Goal: Task Accomplishment & Management: Use online tool/utility

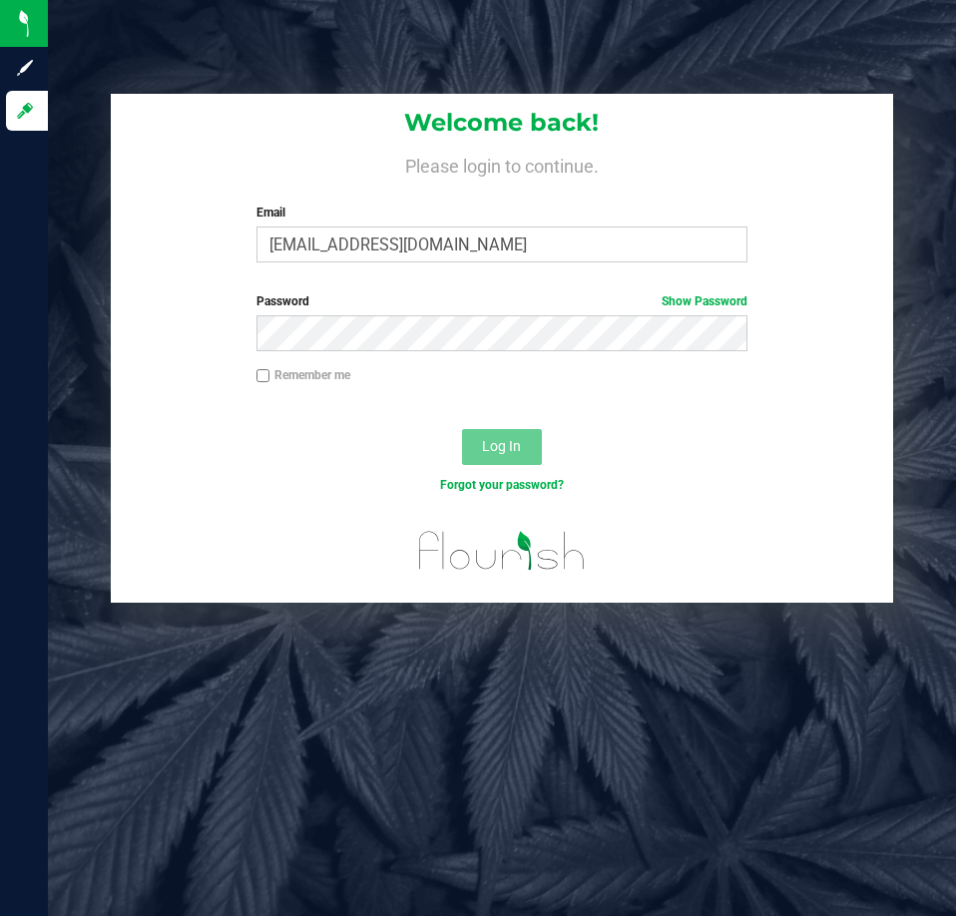
type input "[EMAIL_ADDRESS][DOMAIN_NAME]"
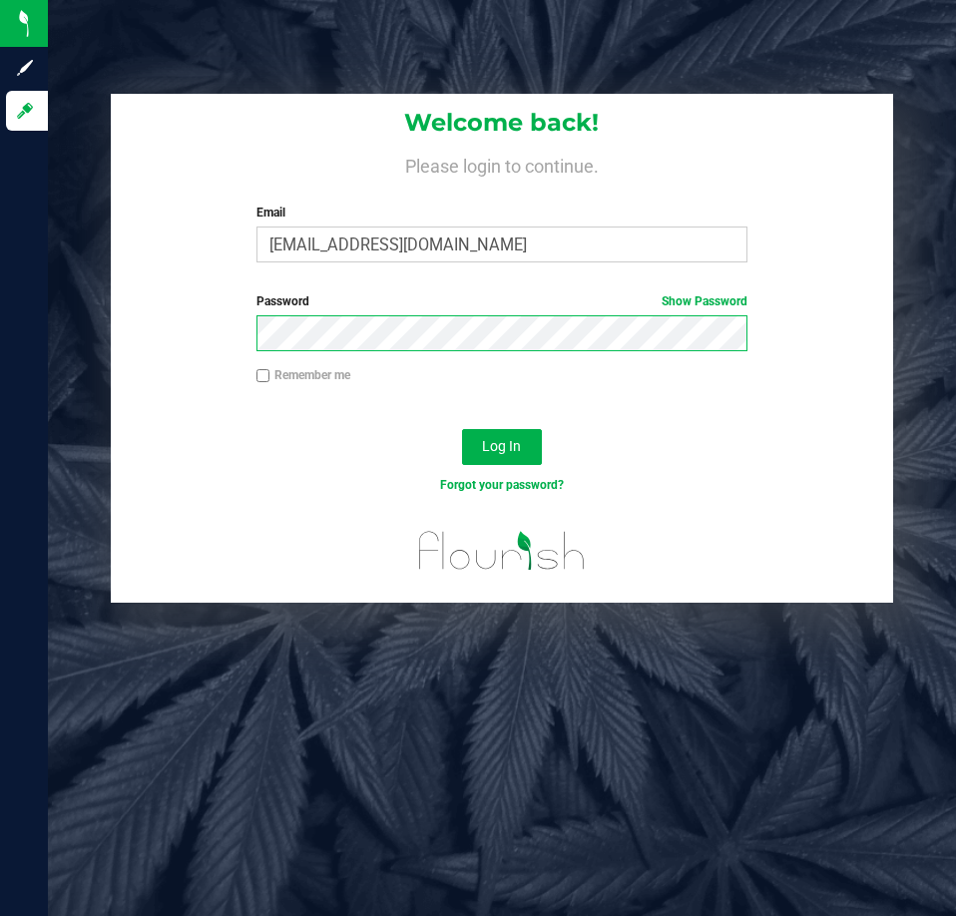
click at [462, 429] on button "Log In" at bounding box center [502, 447] width 80 height 36
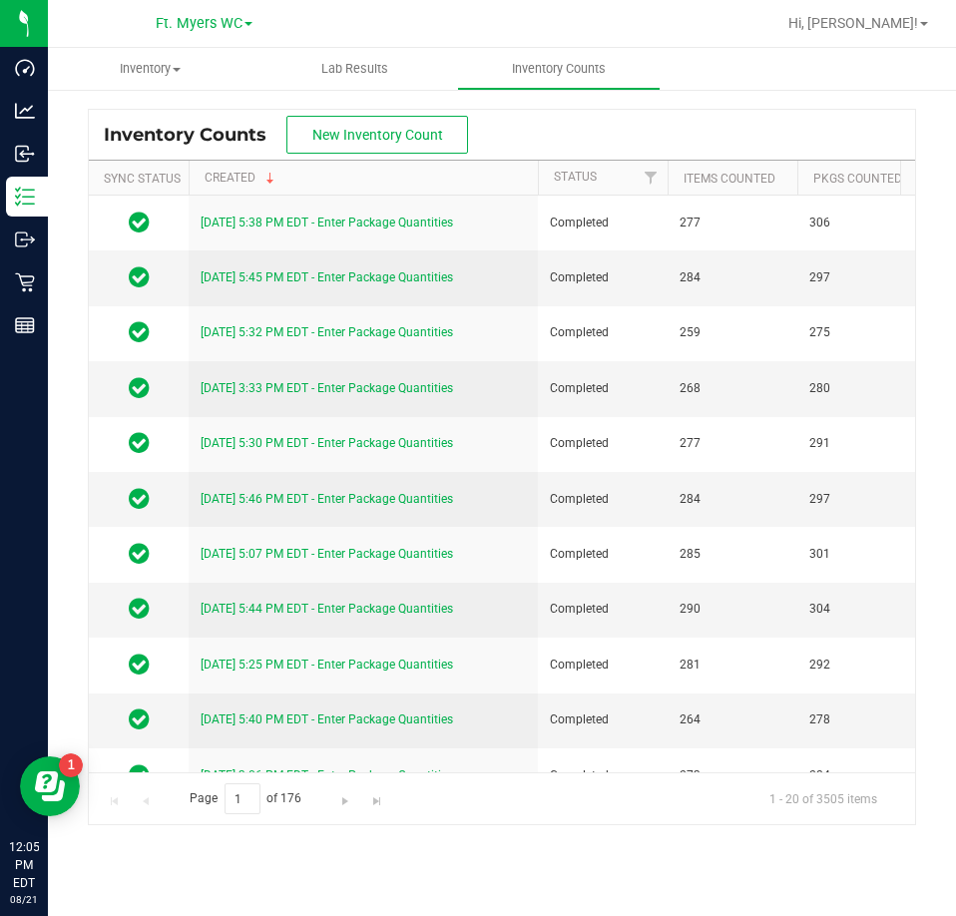
click at [52, 199] on div "Inventory Counts New Inventory Count Sync Status Created Status Items Counted P…" at bounding box center [502, 466] width 908 height 757
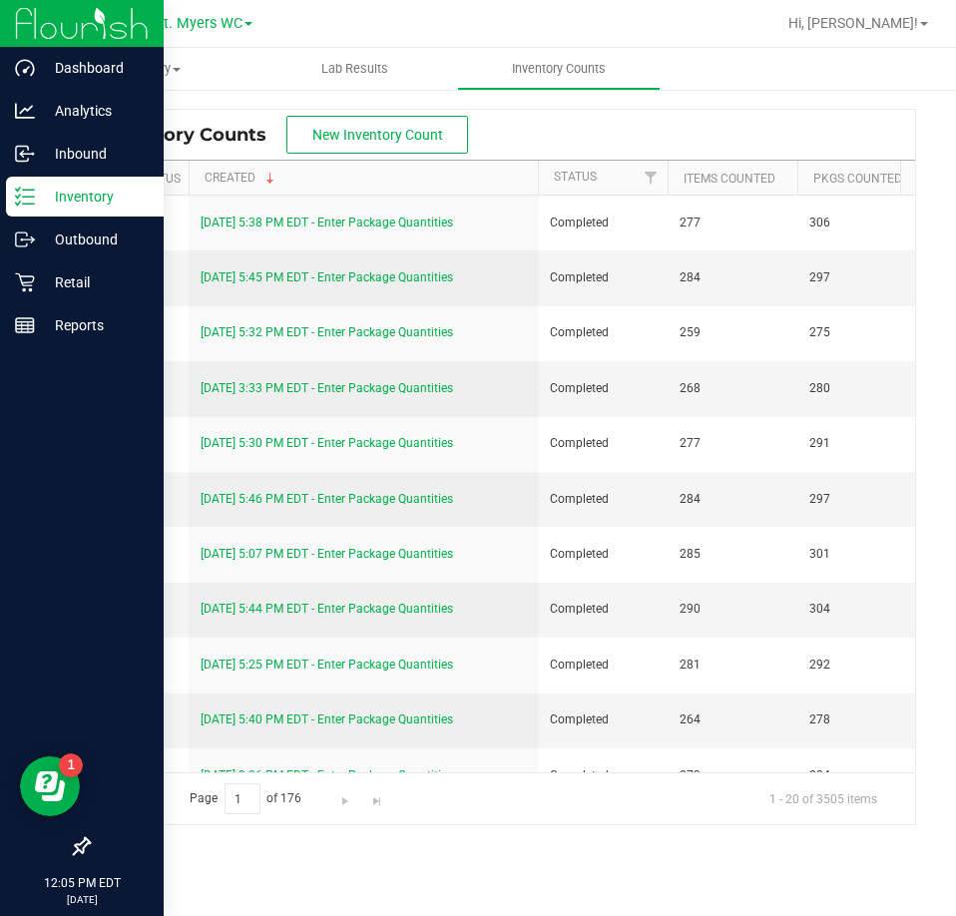
click at [38, 194] on p "Inventory" at bounding box center [95, 197] width 120 height 24
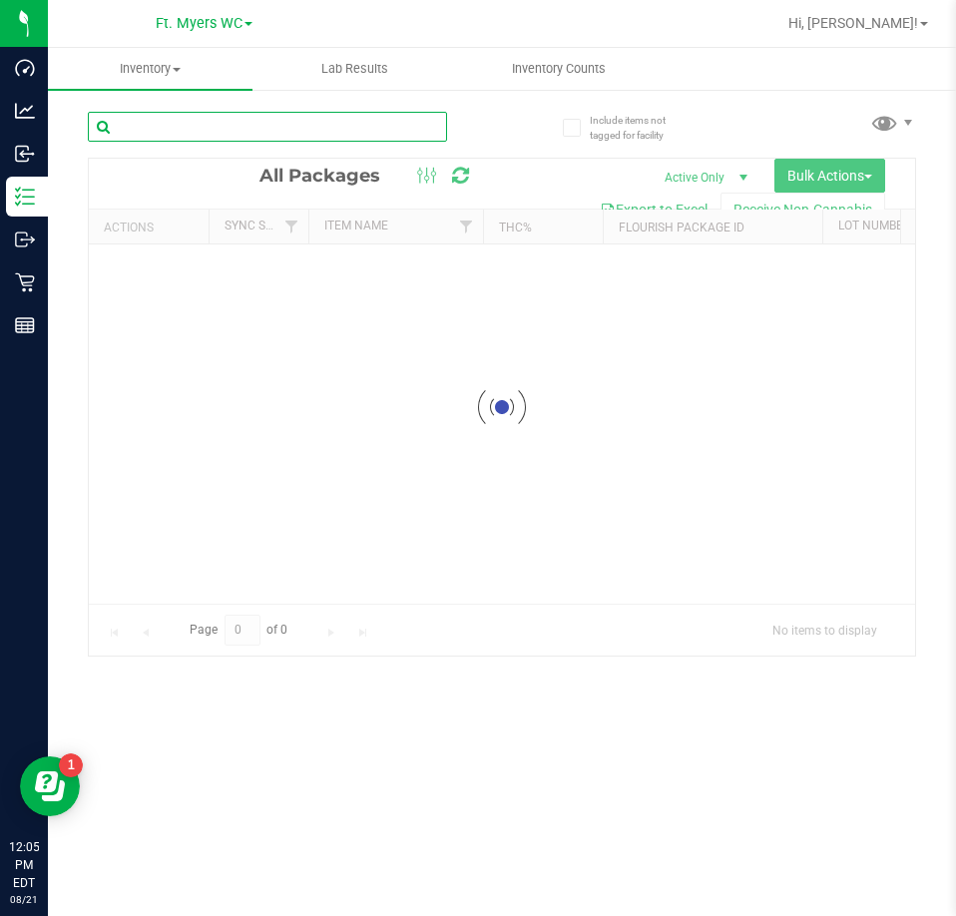
click at [260, 115] on input "text" at bounding box center [267, 127] width 359 height 30
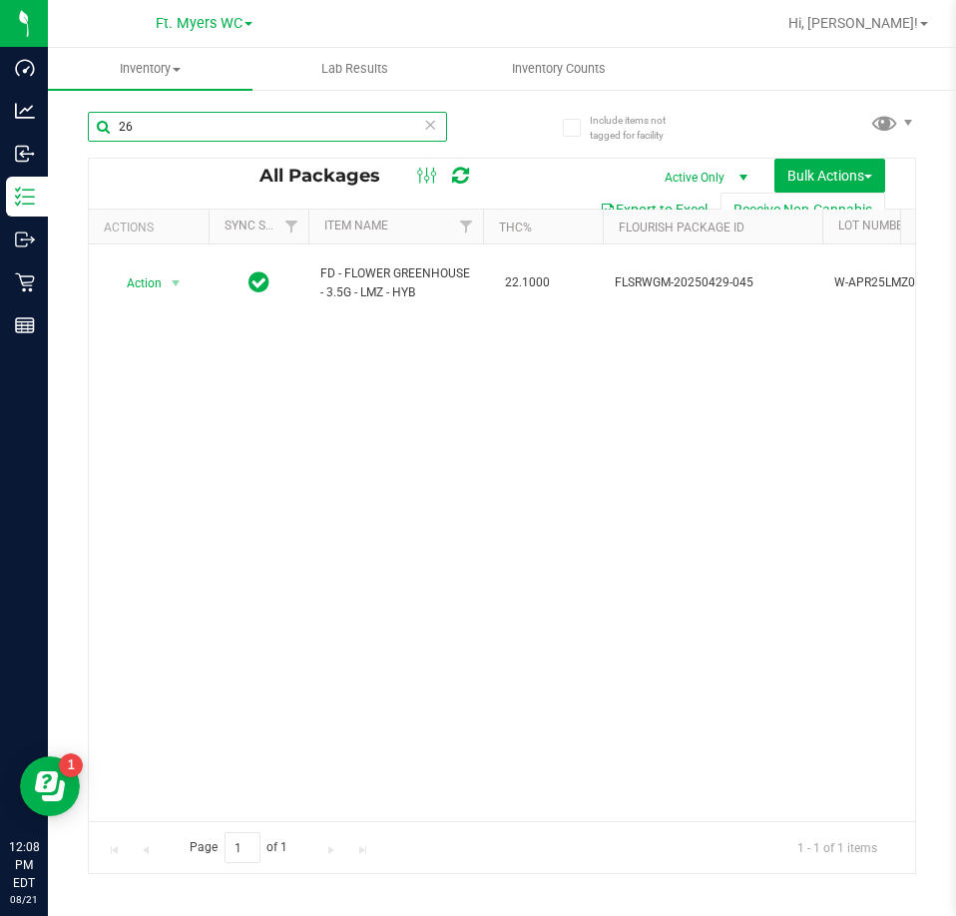
type input "2"
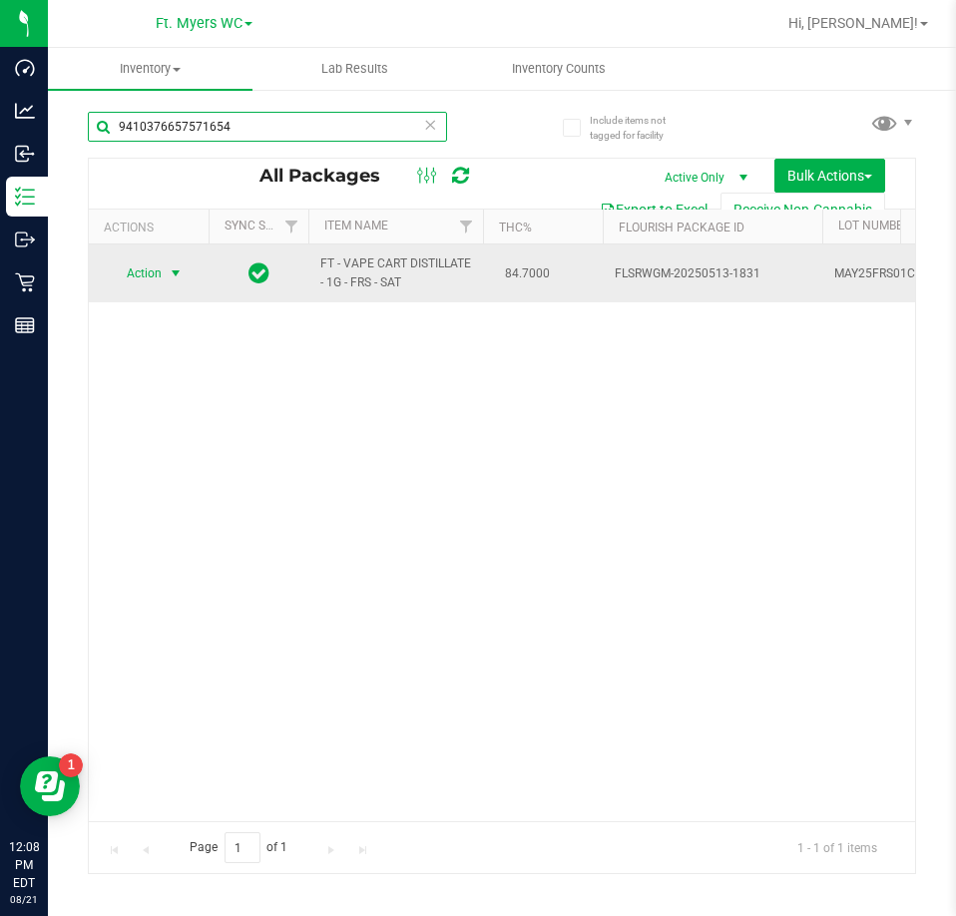
type input "9410376657571654"
click at [169, 273] on span "select" at bounding box center [176, 273] width 16 height 16
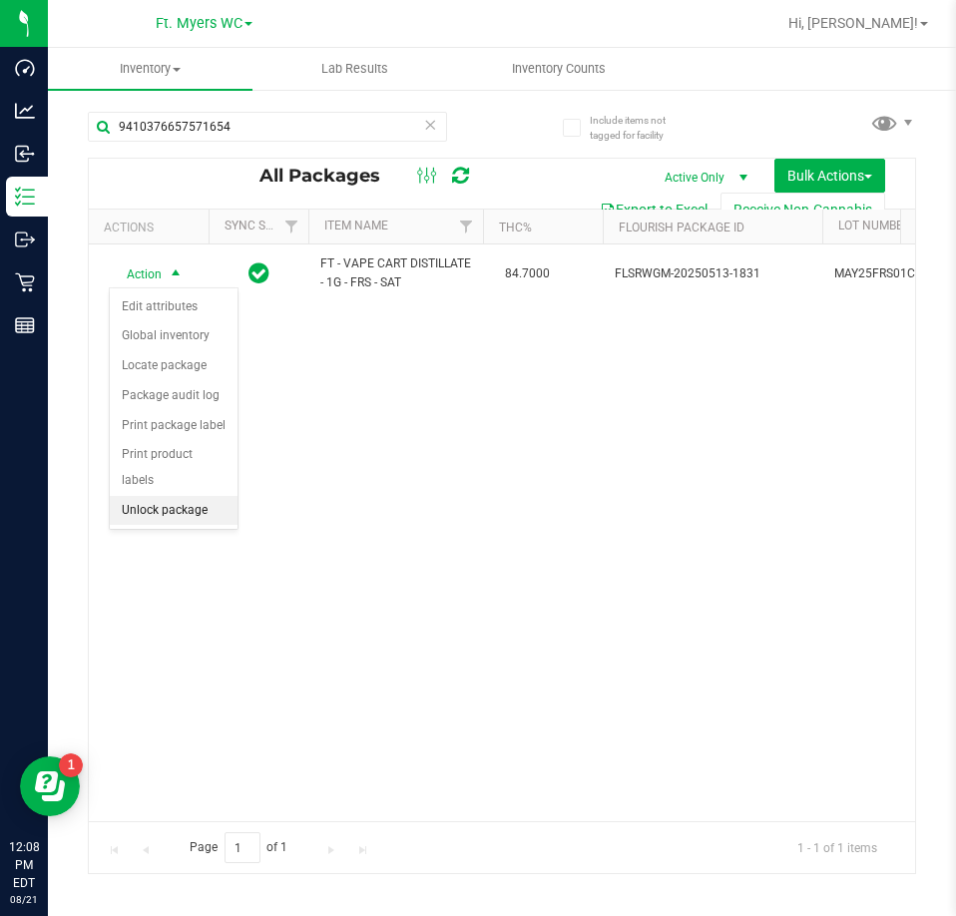
click at [187, 496] on li "Unlock package" at bounding box center [174, 511] width 128 height 30
